Goal: Information Seeking & Learning: Learn about a topic

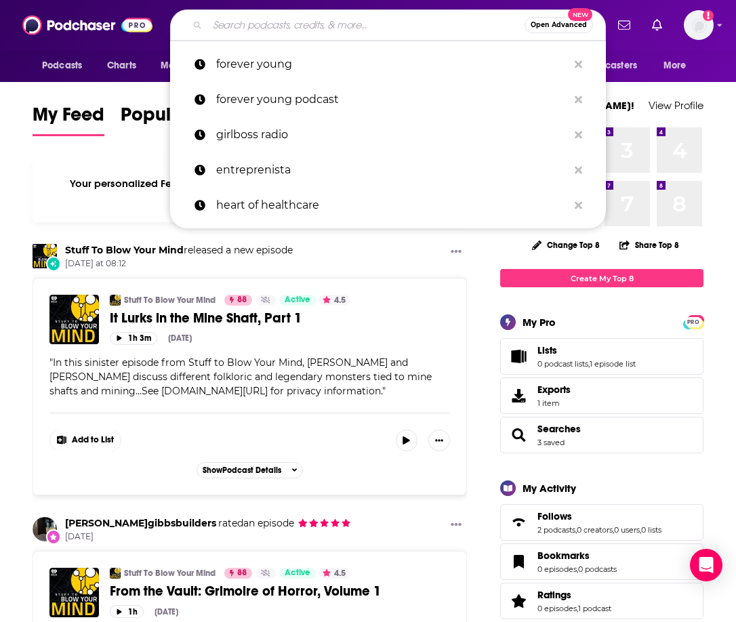
click at [255, 25] on input "Search podcasts, credits, & more..." at bounding box center [365, 25] width 317 height 22
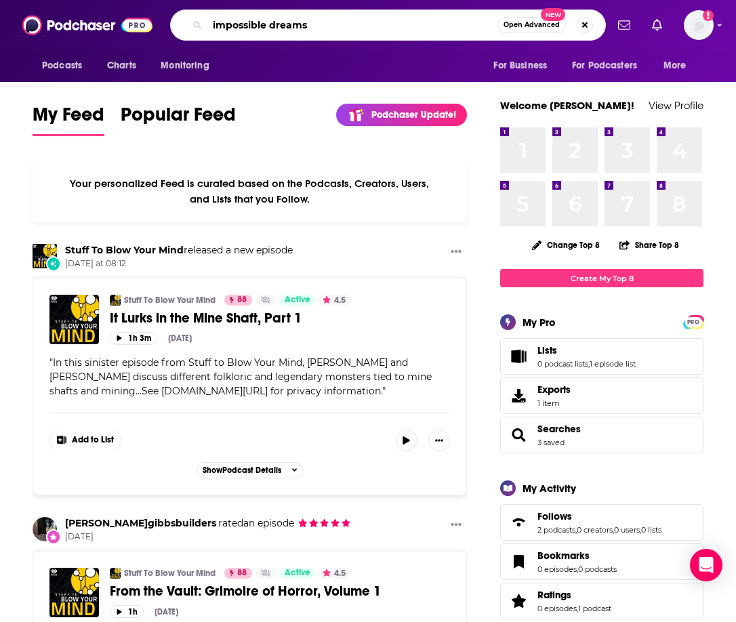
type input "impossible dreams"
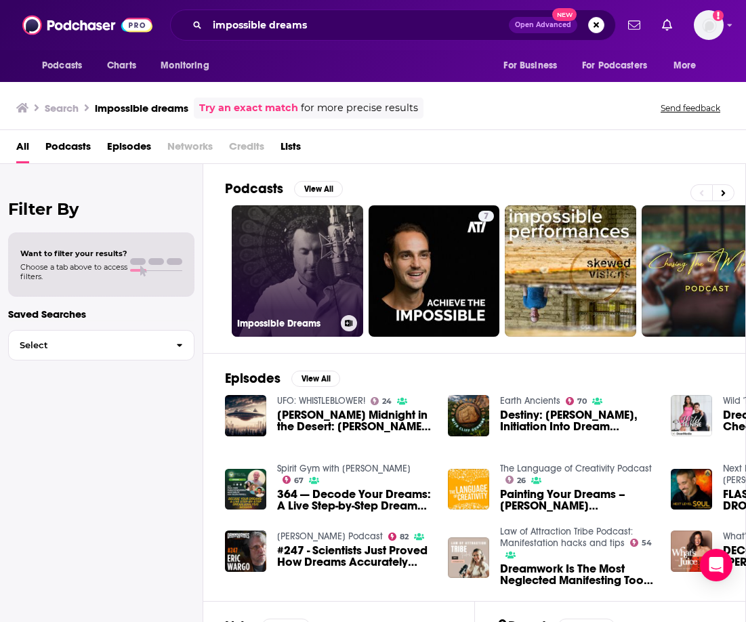
click at [294, 250] on link "Impossible Dreams" at bounding box center [297, 270] width 131 height 131
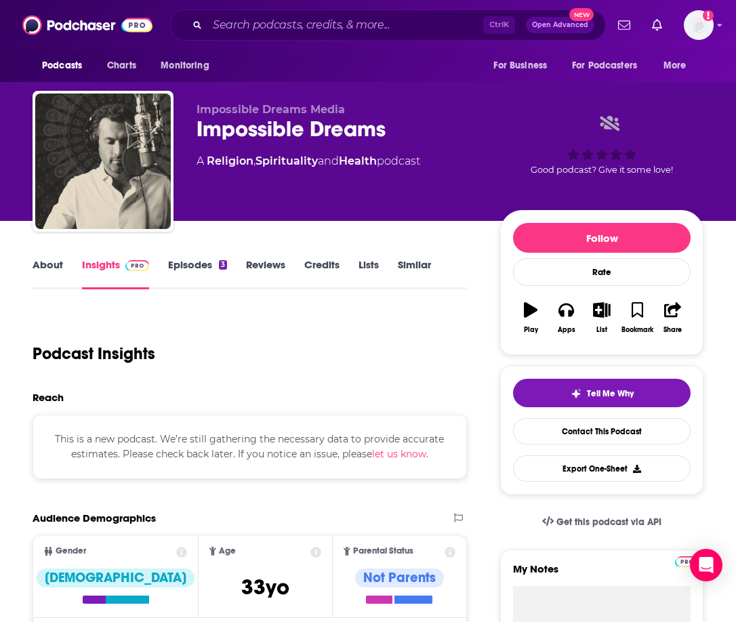
click at [282, 370] on div "Podcast Insights" at bounding box center [244, 345] width 423 height 69
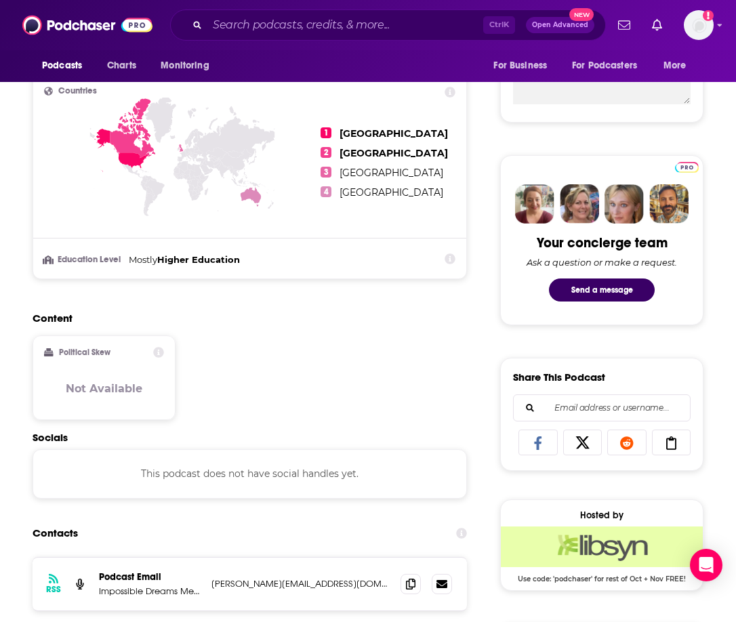
scroll to position [678, 0]
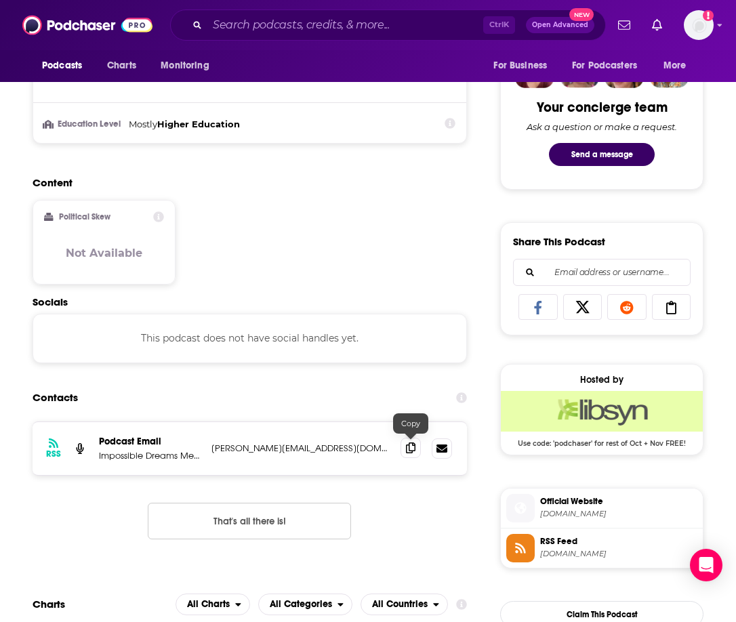
click at [409, 448] on icon at bounding box center [410, 447] width 9 height 11
click at [309, 18] on input "Search podcasts, credits, & more..." at bounding box center [345, 25] width 276 height 22
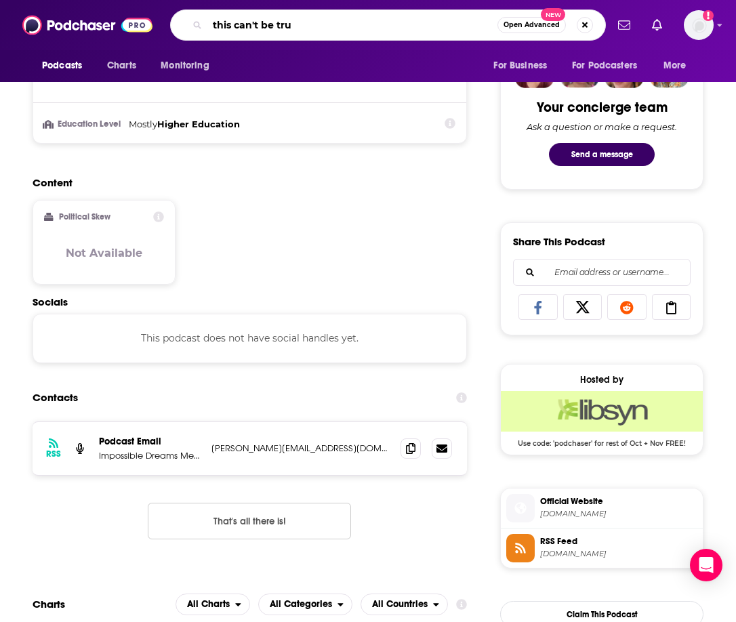
type input "this can't be true"
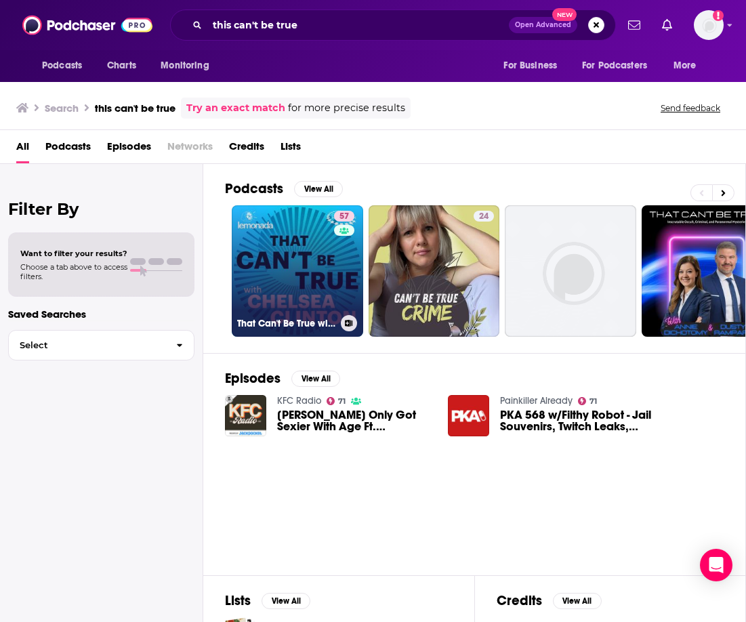
click at [292, 272] on link "57 That Can't Be True with [PERSON_NAME]" at bounding box center [297, 270] width 131 height 131
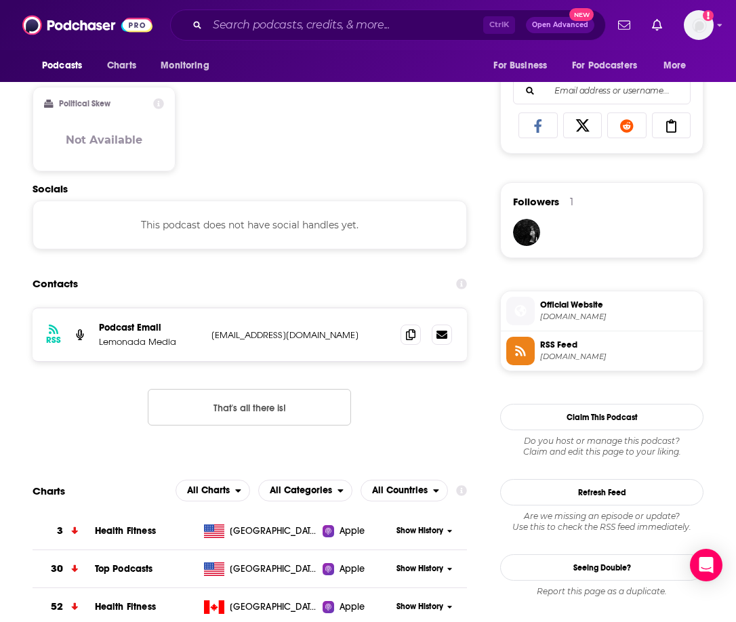
scroll to position [881, 0]
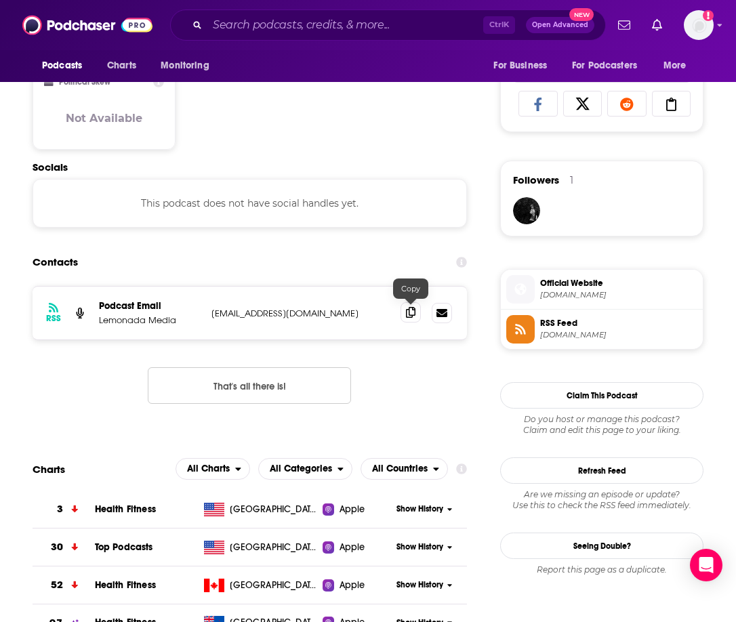
click at [410, 313] on icon at bounding box center [410, 312] width 9 height 11
drag, startPoint x: 286, startPoint y: 154, endPoint x: 289, endPoint y: 145, distance: 9.2
click at [286, 154] on div "Content Political Skew Not Available" at bounding box center [250, 101] width 434 height 120
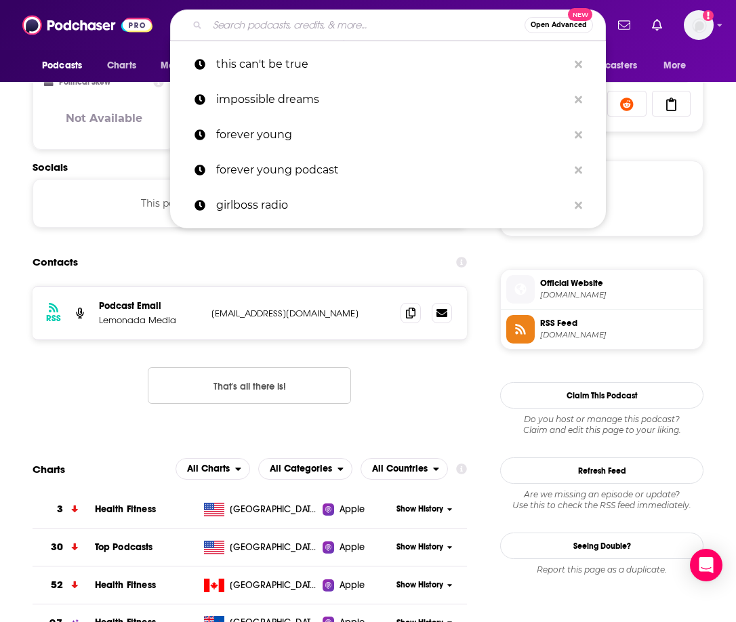
click at [300, 28] on input "Search podcasts, credits, & more..." at bounding box center [365, 25] width 317 height 22
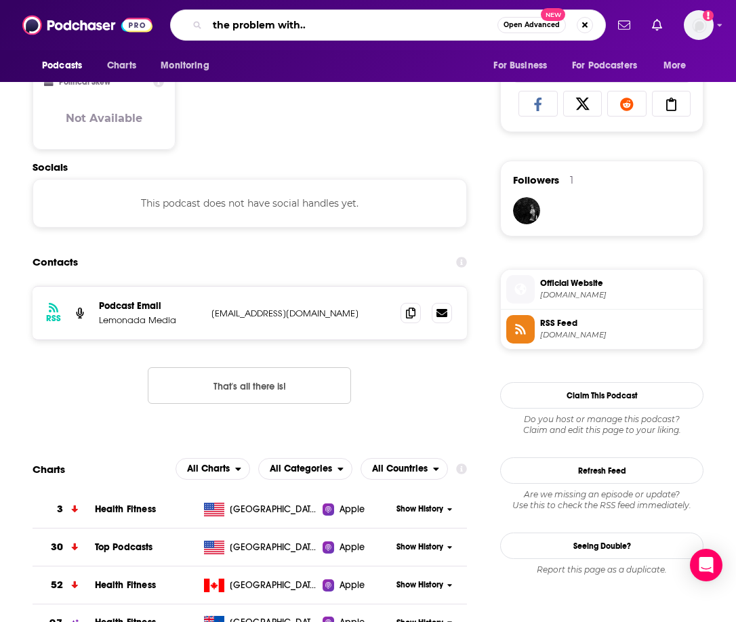
type input "the problem with..."
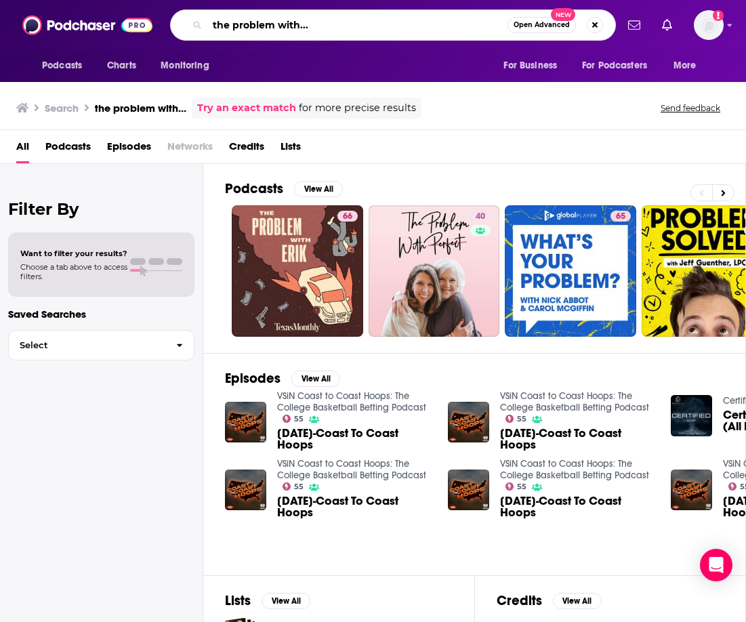
drag, startPoint x: 320, startPoint y: 27, endPoint x: 112, endPoint y: 40, distance: 208.4
click at [112, 40] on div "Podcasts Charts Monitoring the problem with... Open Advanced New For Business F…" at bounding box center [373, 25] width 746 height 50
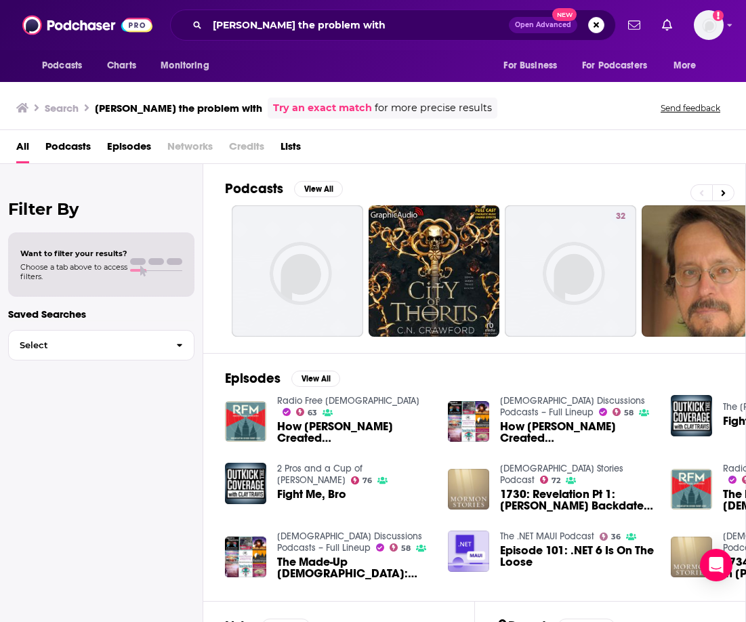
click at [157, 548] on div "Filter By Want to filter your results? Choose a tab above to access filters. Sa…" at bounding box center [101, 475] width 203 height 622
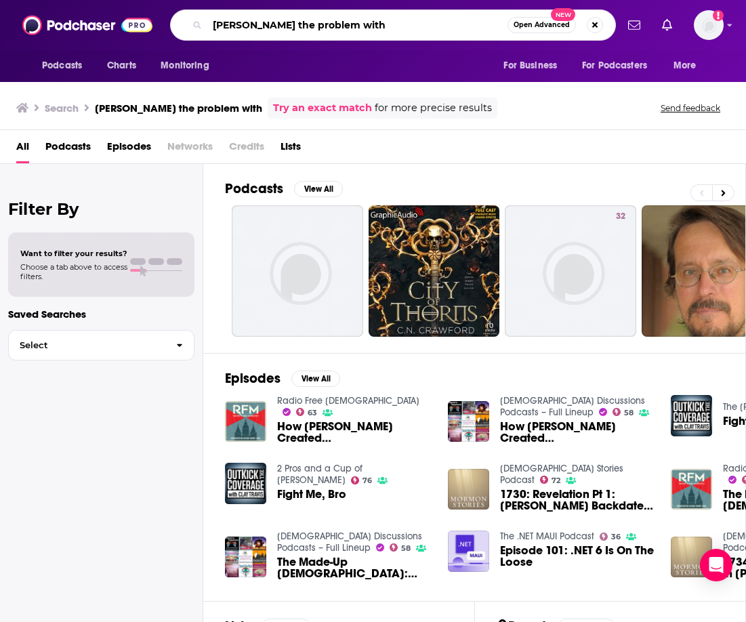
drag, startPoint x: 361, startPoint y: 23, endPoint x: 275, endPoint y: 26, distance: 86.1
click at [275, 26] on input "[PERSON_NAME] the problem with" at bounding box center [357, 25] width 300 height 22
type input "[PERSON_NAME]"
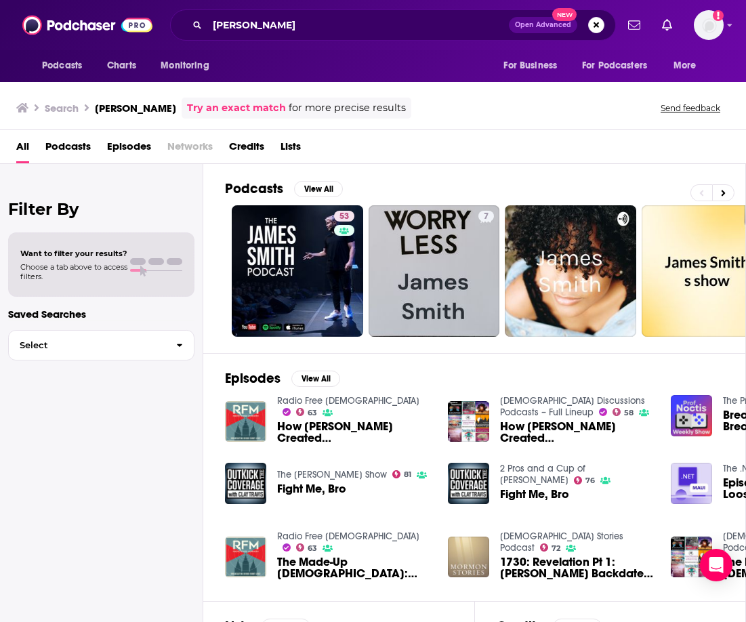
click at [154, 552] on div "Filter By Want to filter your results? Choose a tab above to access filters. Sa…" at bounding box center [101, 475] width 203 height 622
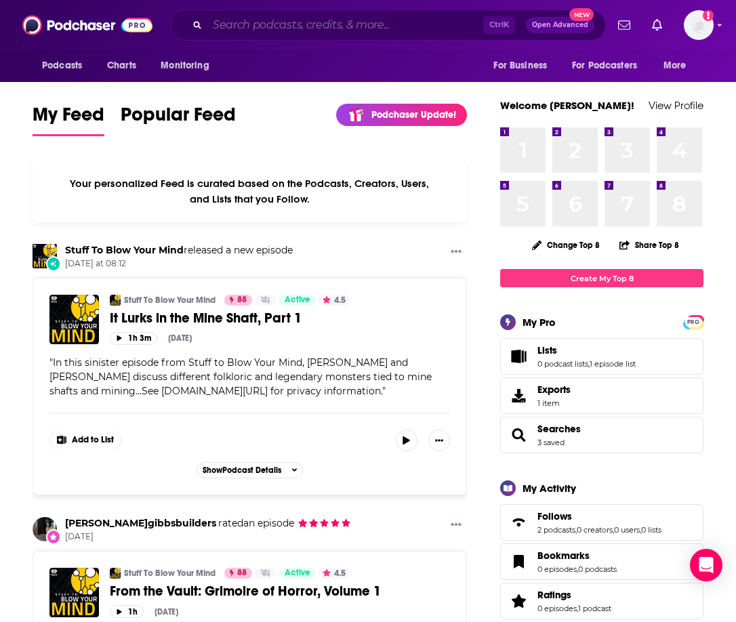
click at [281, 32] on input "Search podcasts, credits, & more..." at bounding box center [345, 25] width 276 height 22
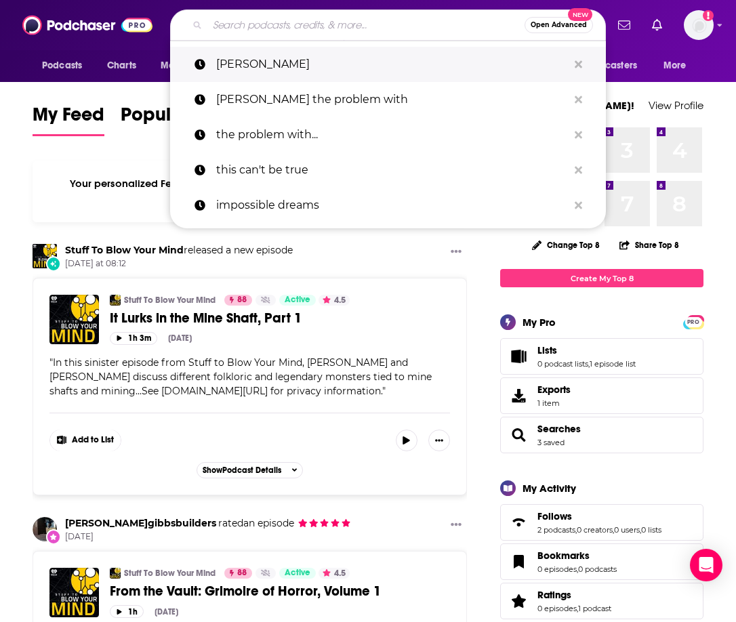
click at [284, 66] on p "[PERSON_NAME]" at bounding box center [392, 64] width 352 height 35
type input "[PERSON_NAME]"
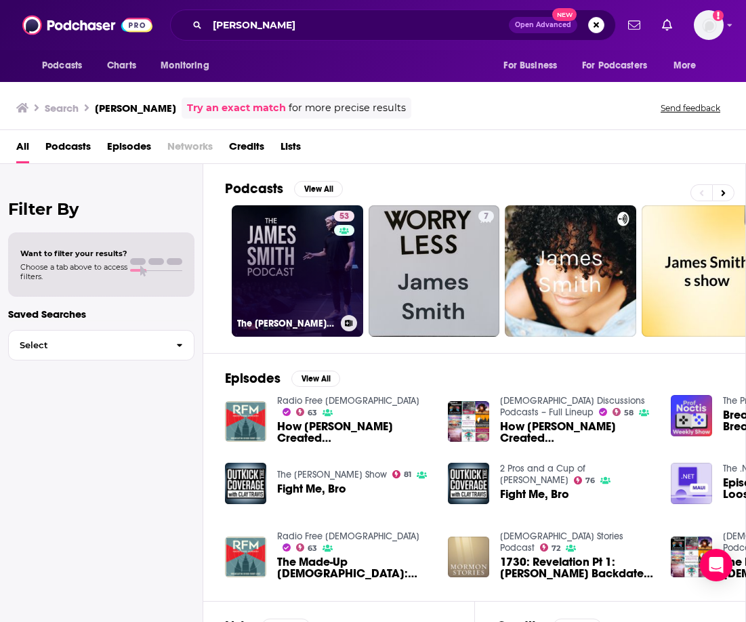
click at [294, 287] on link "53 The James Smith Podcast" at bounding box center [297, 270] width 131 height 131
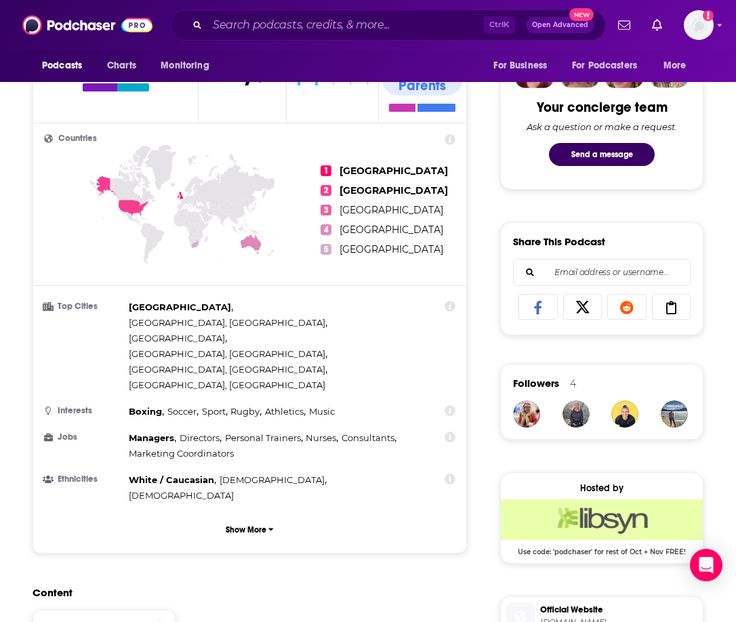
scroll to position [1016, 0]
